Goal: Task Accomplishment & Management: Complete application form

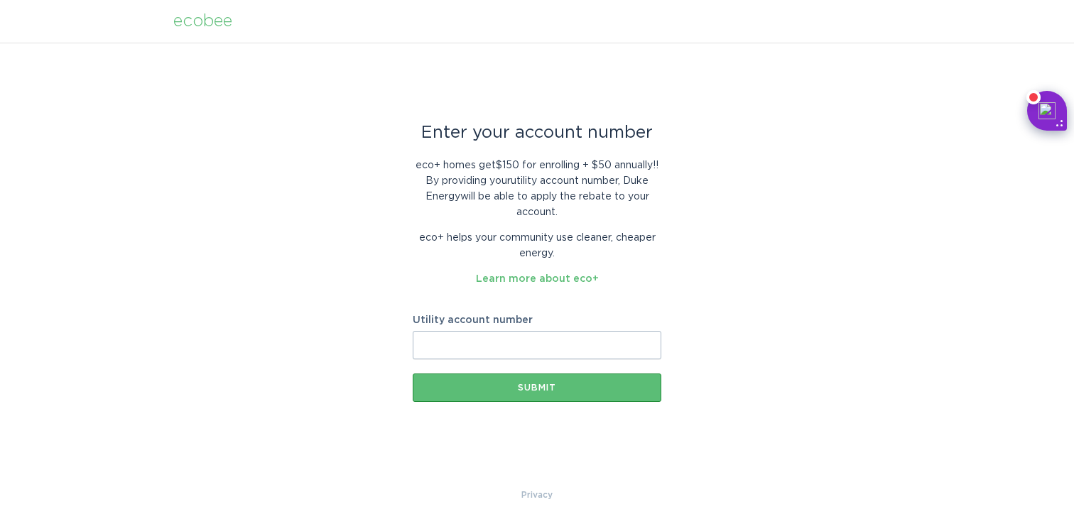
click at [525, 354] on input "Utility account number" at bounding box center [537, 345] width 249 height 28
type input "910190490117"
click at [467, 384] on div "Submit" at bounding box center [537, 388] width 234 height 9
